Goal: Task Accomplishment & Management: Manage account settings

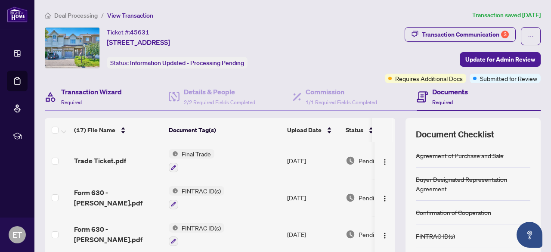
scroll to position [31, 0]
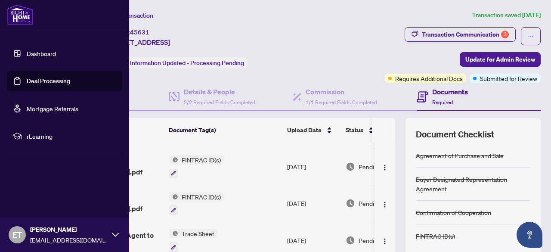
click at [27, 77] on link "Deal Processing" at bounding box center [48, 81] width 43 height 8
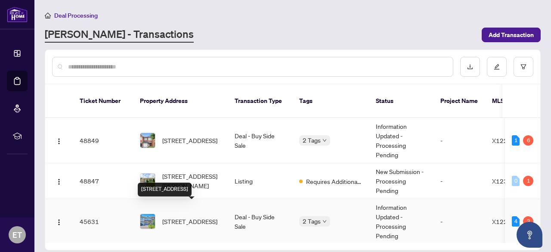
click at [180, 216] on span "[STREET_ADDRESS]" at bounding box center [189, 220] width 55 height 9
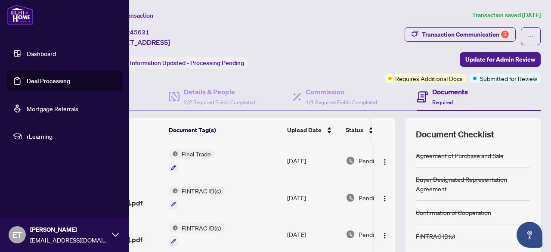
click at [27, 79] on link "Deal Processing" at bounding box center [48, 81] width 43 height 8
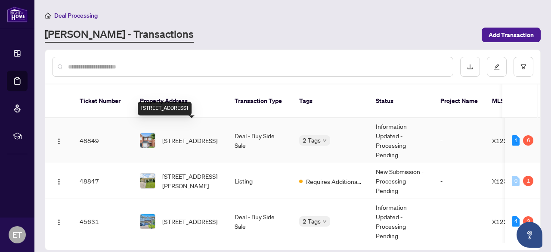
click at [167, 135] on span "[STREET_ADDRESS]" at bounding box center [189, 139] width 55 height 9
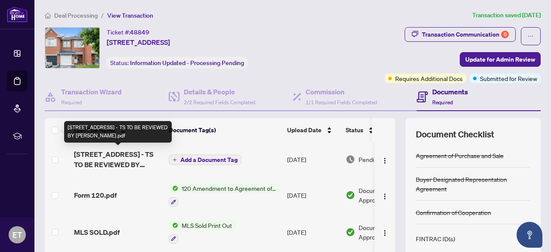
click at [123, 157] on span "[STREET_ADDRESS] - TS TO BE REVIEWED BY [PERSON_NAME].pdf" at bounding box center [118, 159] width 88 height 21
